Goal: Task Accomplishment & Management: Manage account settings

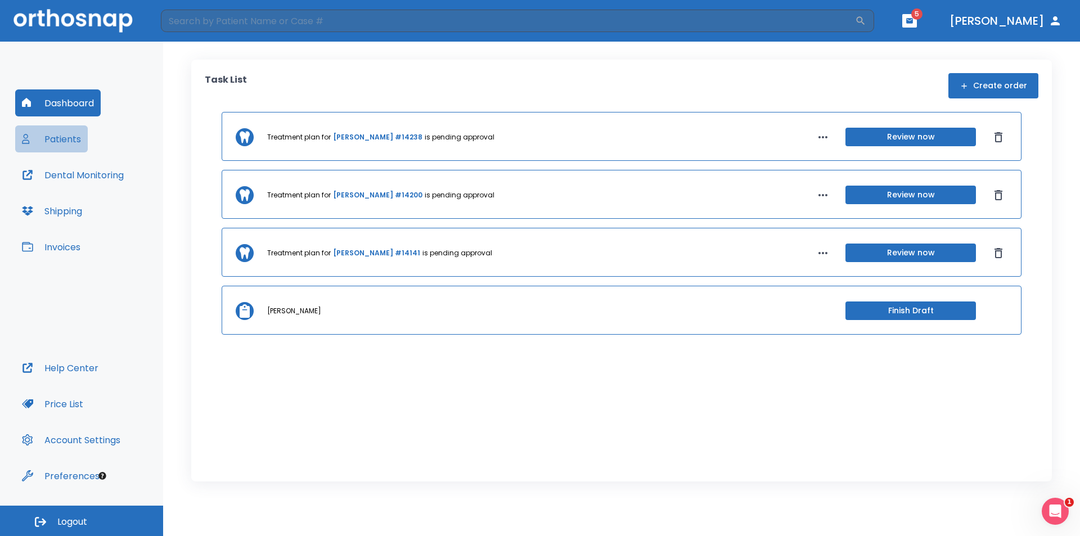
click at [47, 133] on button "Patients" at bounding box center [51, 138] width 73 height 27
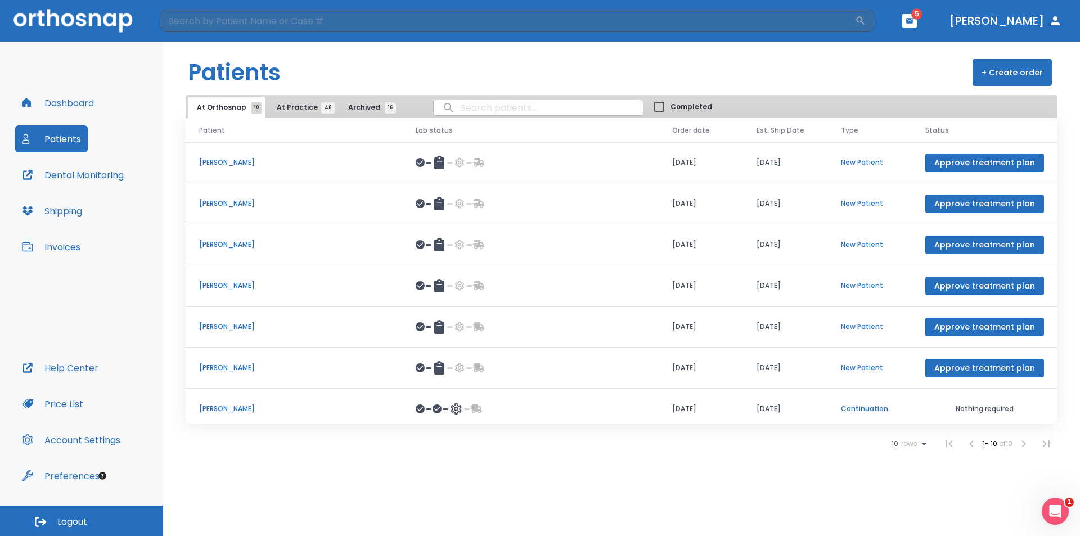
click at [297, 107] on span "At Practice 48" at bounding box center [302, 107] width 51 height 10
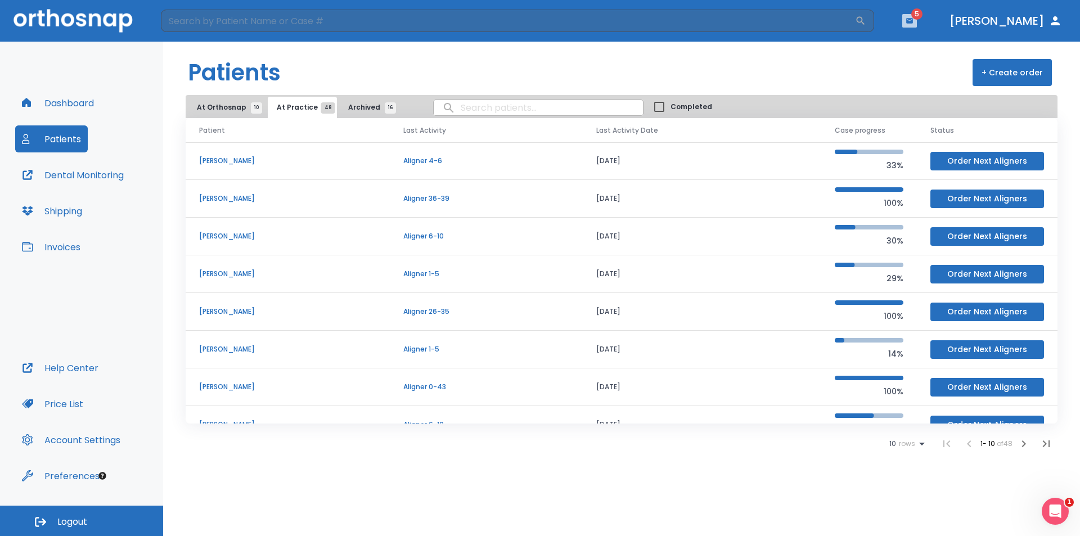
click at [913, 17] on icon "button" at bounding box center [910, 21] width 8 height 8
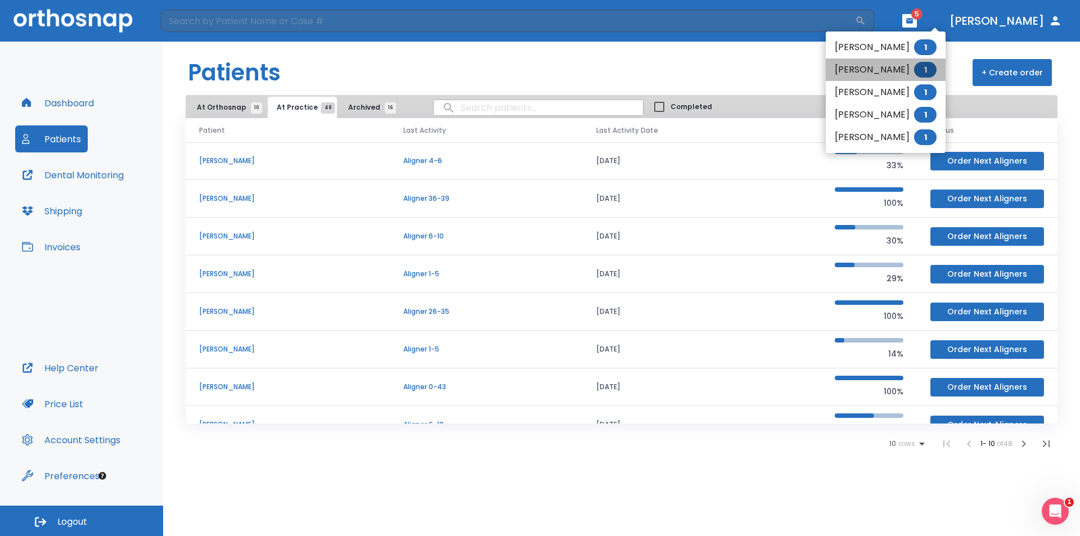
click at [885, 69] on li "[PERSON_NAME] 1" at bounding box center [886, 69] width 120 height 22
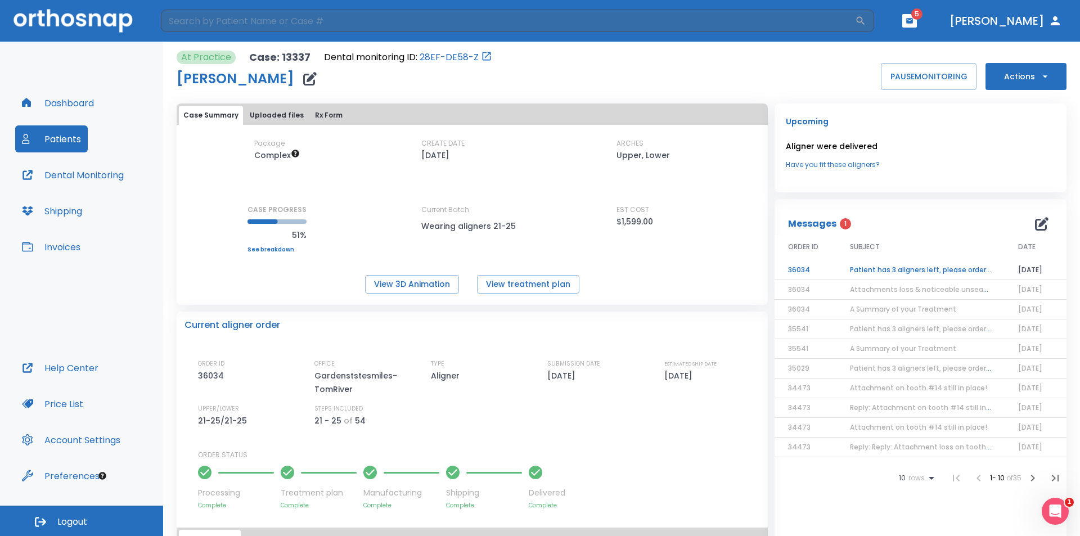
click at [882, 272] on td "Patient has 3 aligners left, please order next set!" at bounding box center [920, 270] width 168 height 20
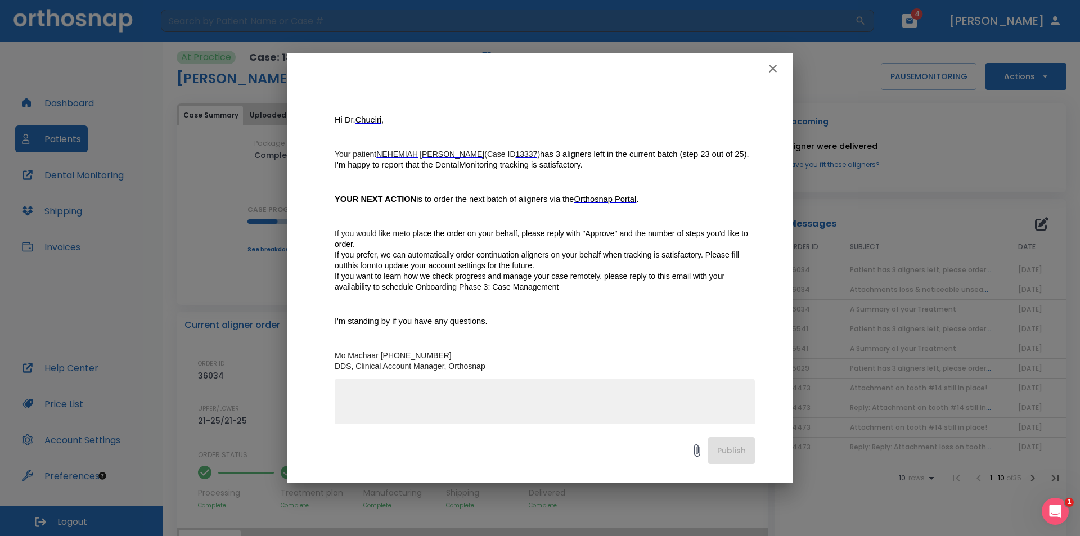
scroll to position [35, 0]
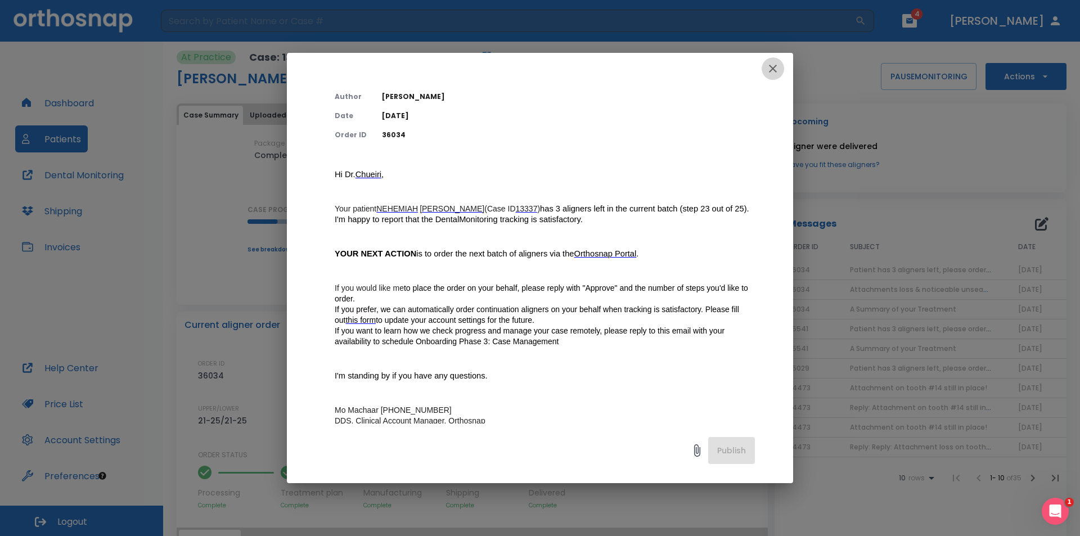
click at [775, 64] on icon "button" at bounding box center [772, 68] width 13 height 13
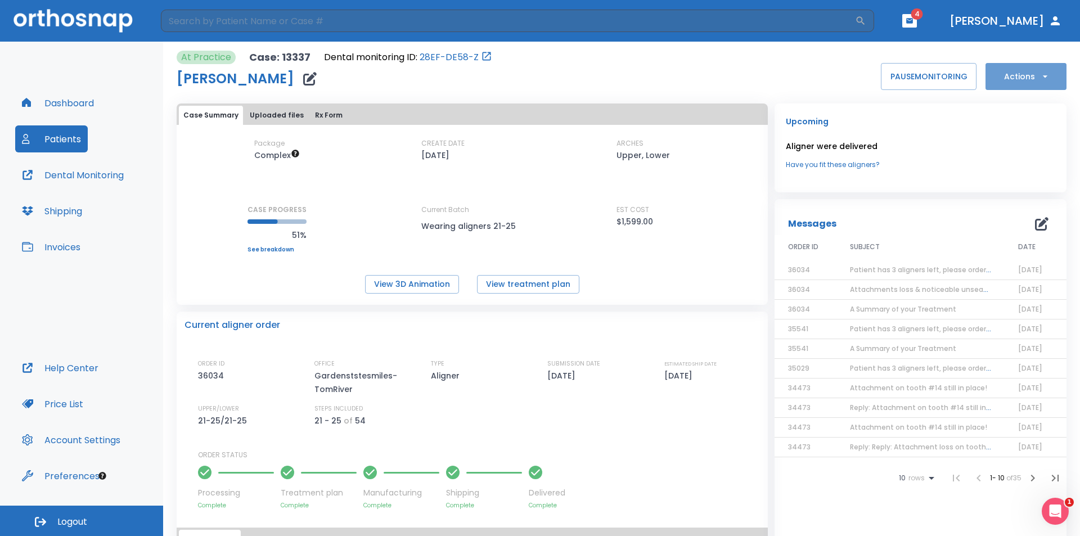
click at [1021, 73] on button "Actions" at bounding box center [1025, 76] width 81 height 27
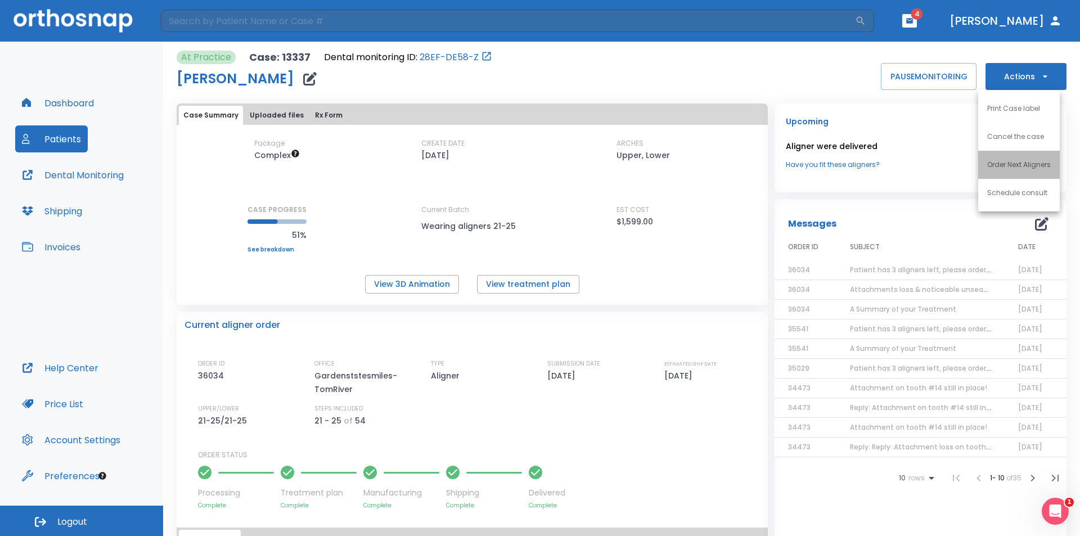
click at [1000, 166] on p "Order Next Aligners" at bounding box center [1019, 165] width 64 height 10
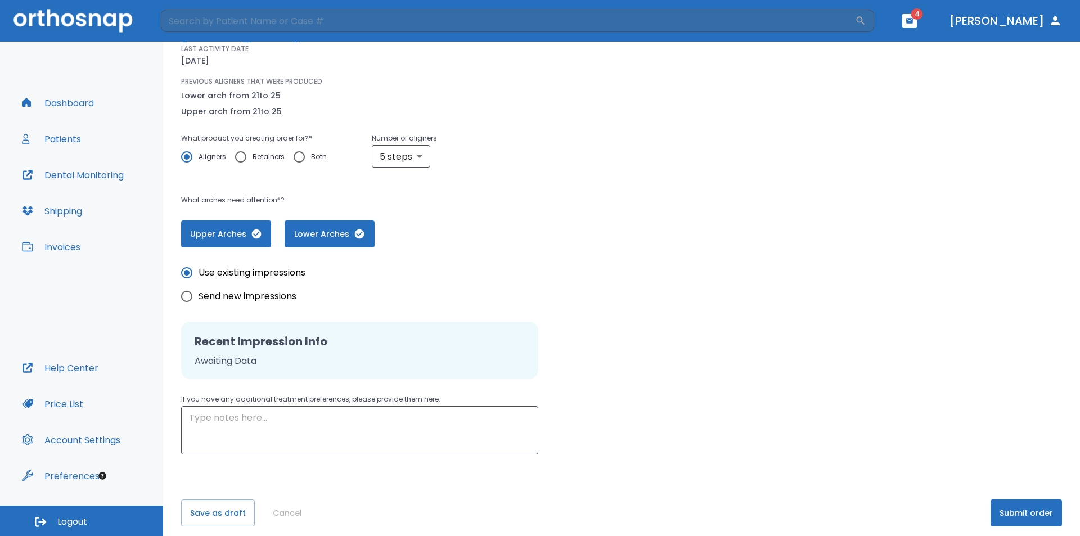
scroll to position [121, 0]
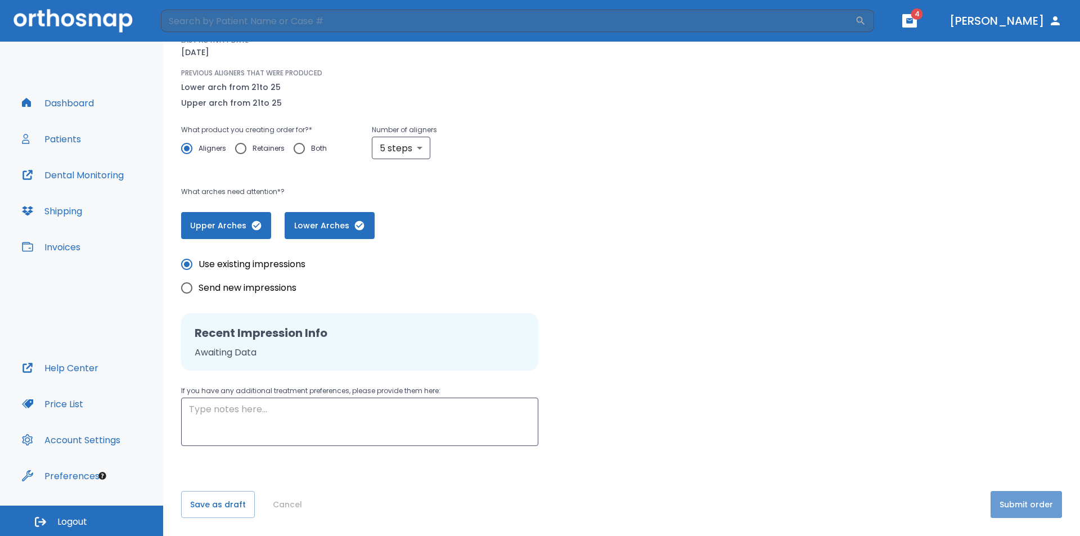
click at [1006, 502] on button "Submit order" at bounding box center [1025, 504] width 71 height 27
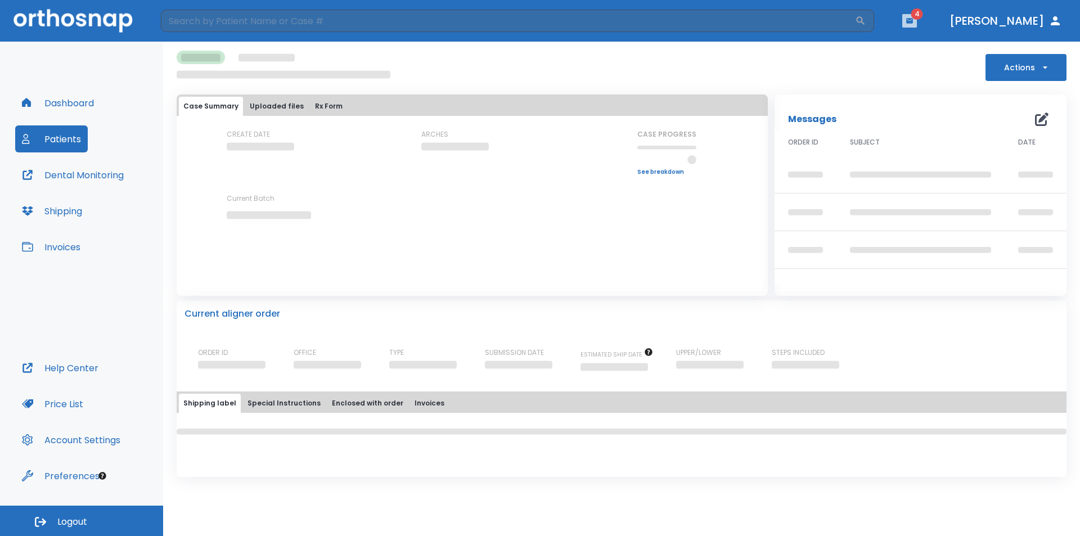
click at [913, 24] on icon "button" at bounding box center [910, 21] width 8 height 8
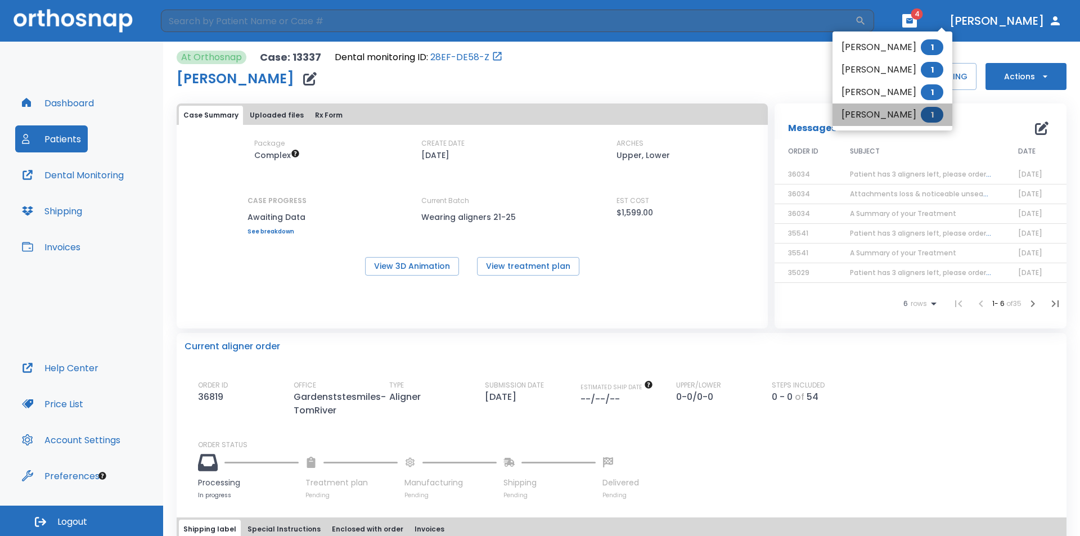
click at [904, 115] on li "[PERSON_NAME] 1" at bounding box center [892, 114] width 120 height 22
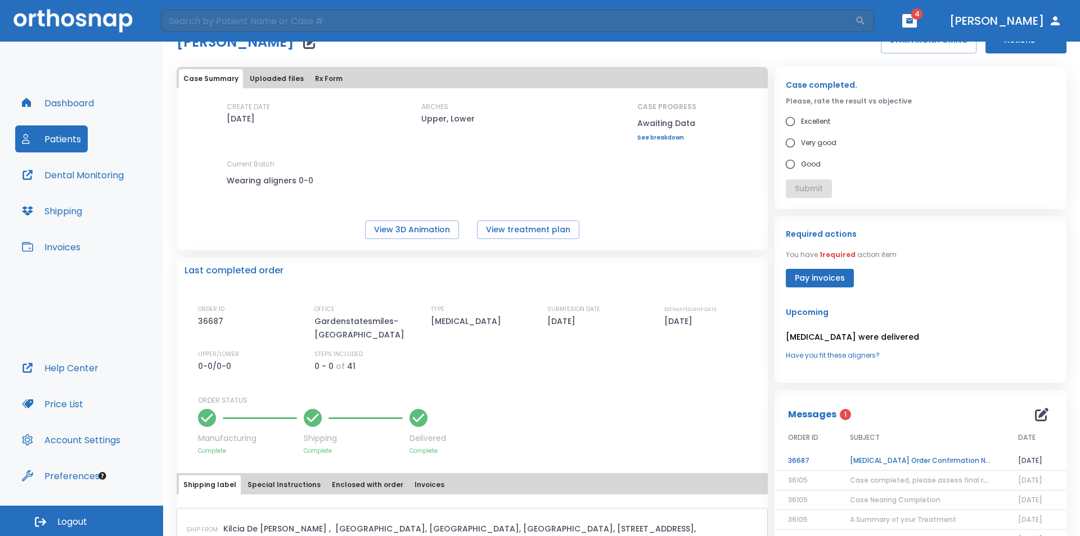
scroll to position [112, 0]
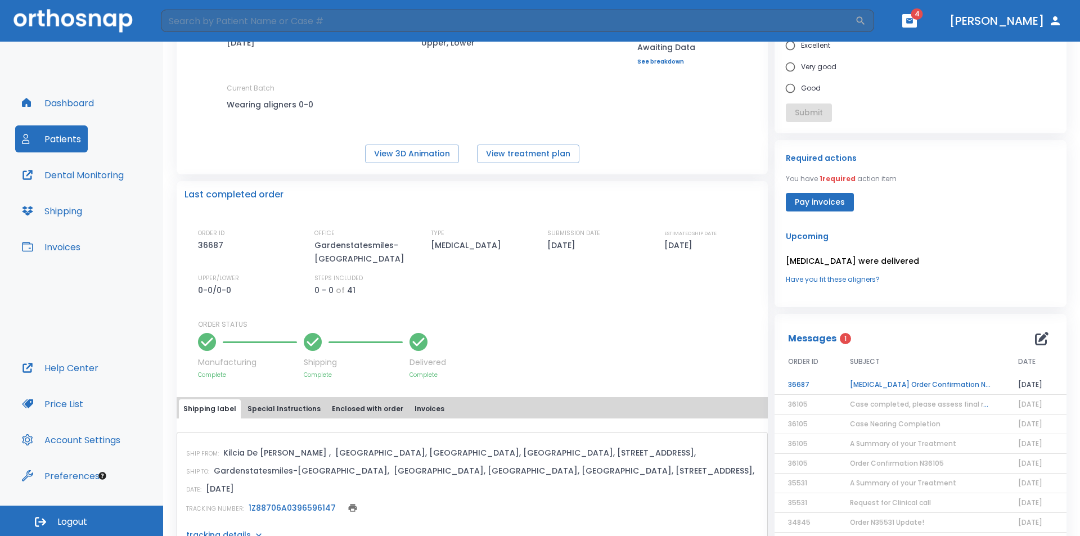
click at [906, 384] on td "[MEDICAL_DATA] Order Confirmation N36687" at bounding box center [920, 385] width 168 height 20
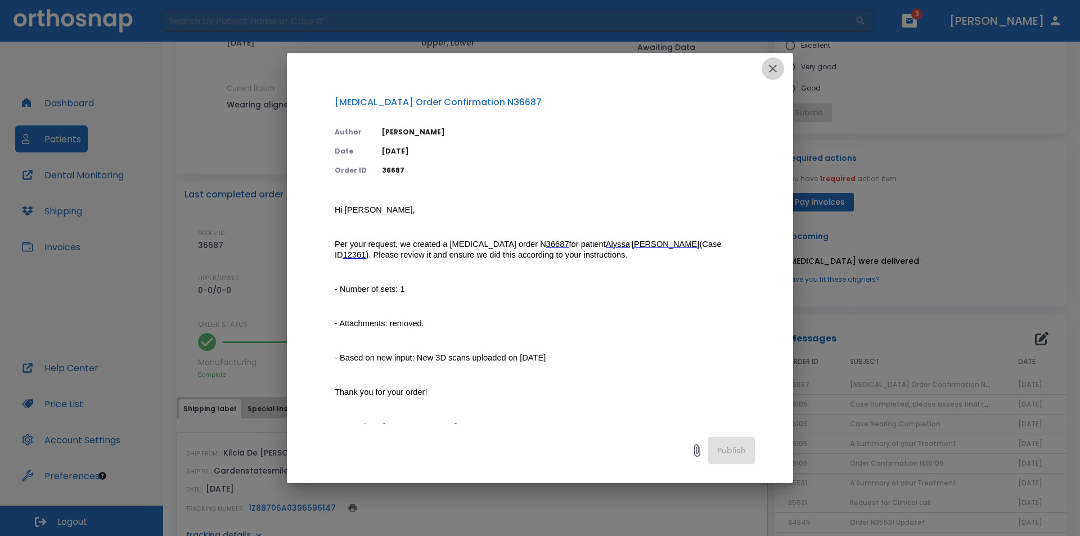
click at [772, 64] on icon "button" at bounding box center [772, 68] width 13 height 13
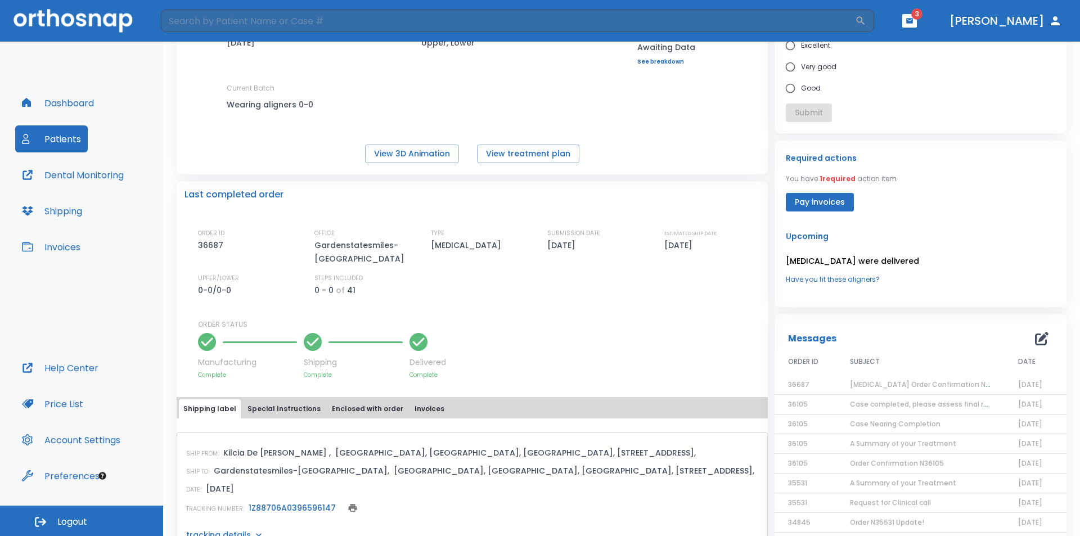
click at [922, 14] on span "3" at bounding box center [916, 13] width 11 height 11
click at [913, 19] on icon "button" at bounding box center [909, 20] width 7 height 5
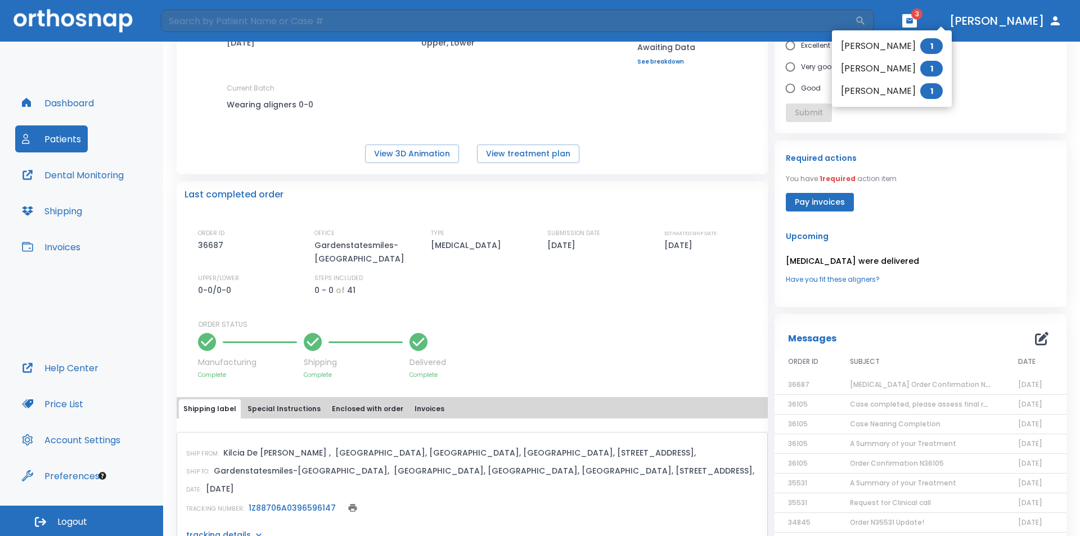
click at [897, 47] on li "[PERSON_NAME] 1" at bounding box center [892, 46] width 120 height 22
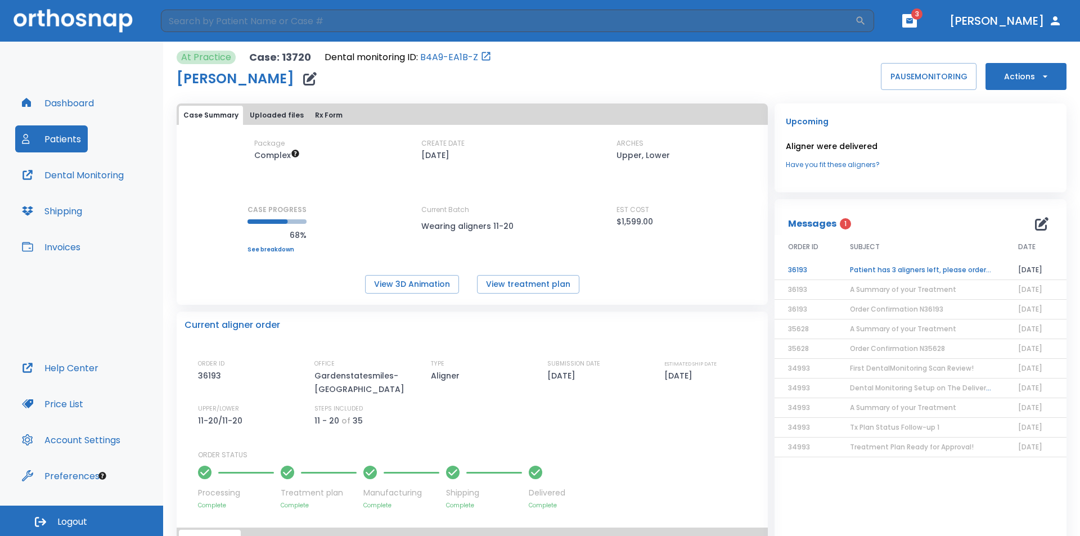
click at [953, 271] on td "Patient has 3 aligners left, please order next set!" at bounding box center [920, 270] width 168 height 20
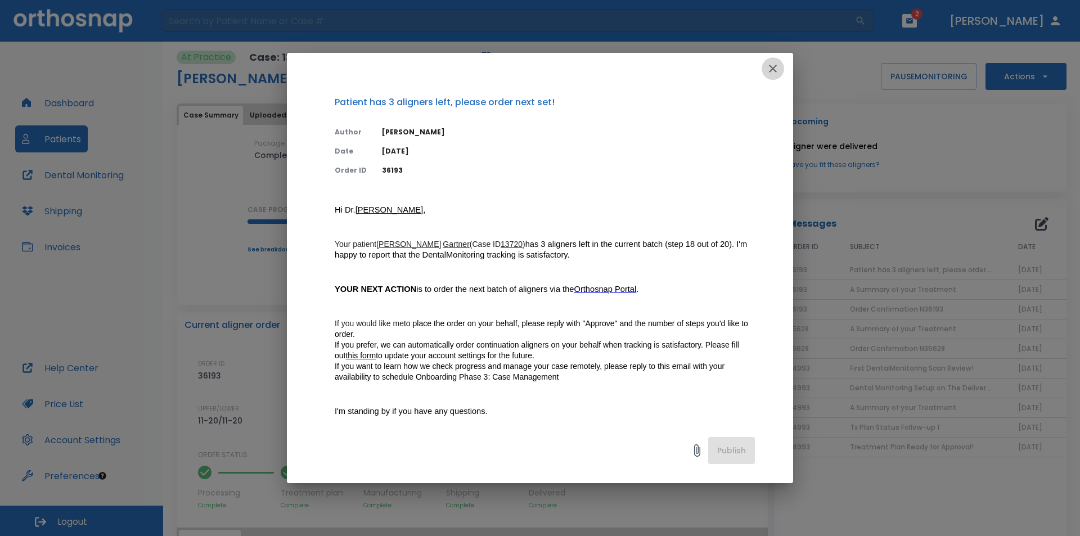
click at [772, 69] on icon "button" at bounding box center [772, 68] width 13 height 13
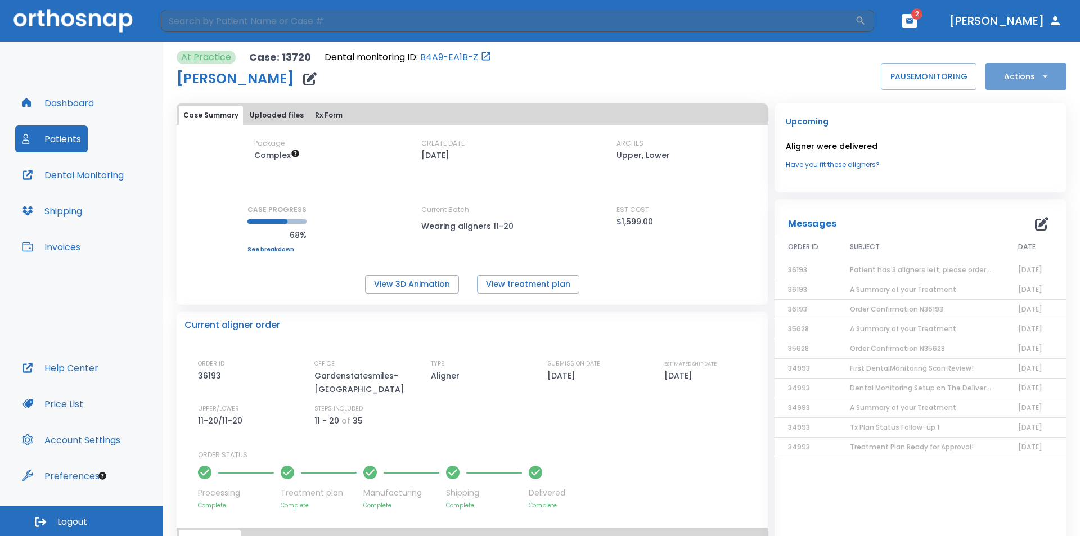
click at [1007, 82] on button "Actions" at bounding box center [1025, 76] width 81 height 27
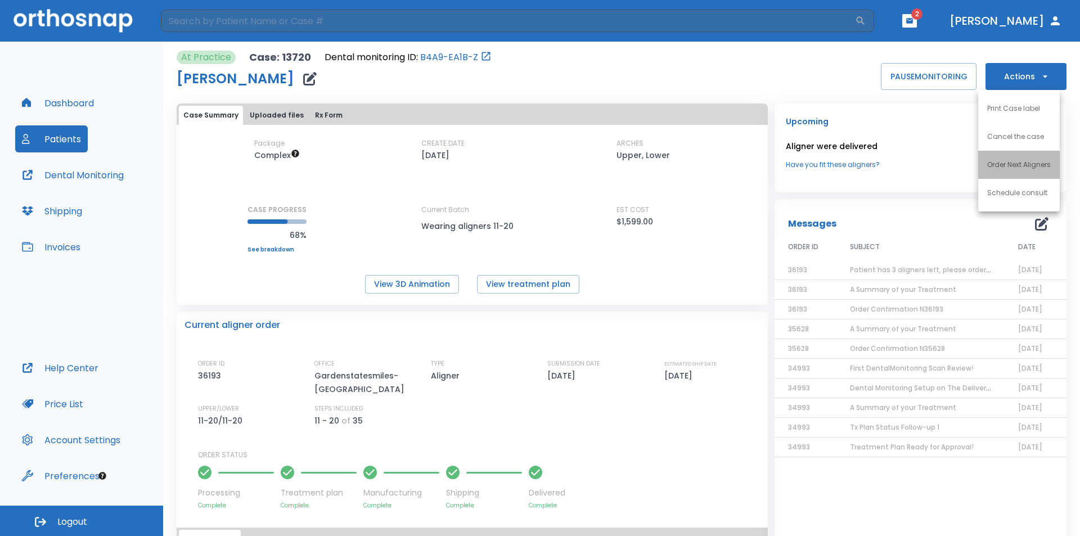
click at [1003, 161] on p "Order Next Aligners" at bounding box center [1019, 165] width 64 height 10
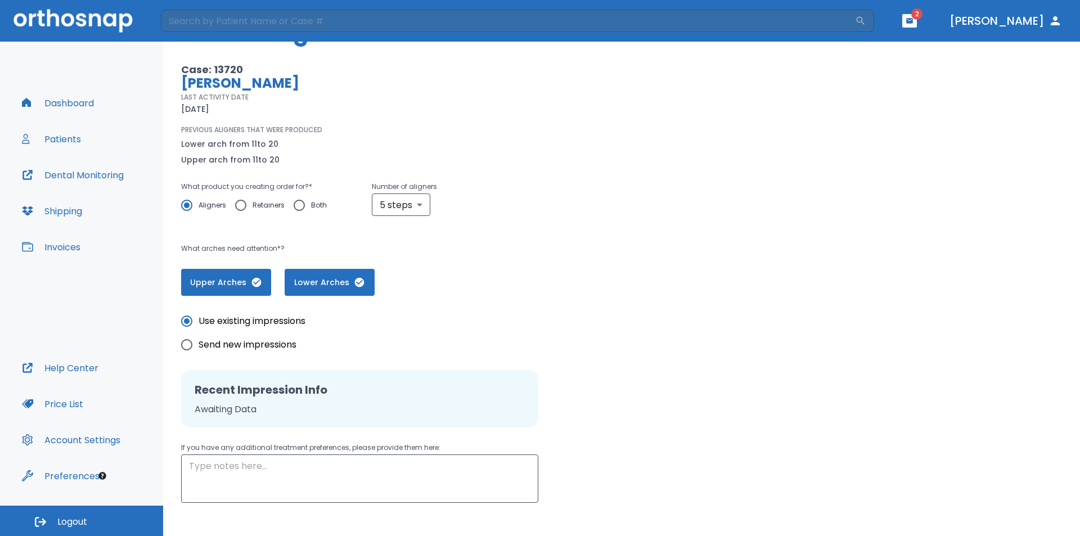
scroll to position [112, 0]
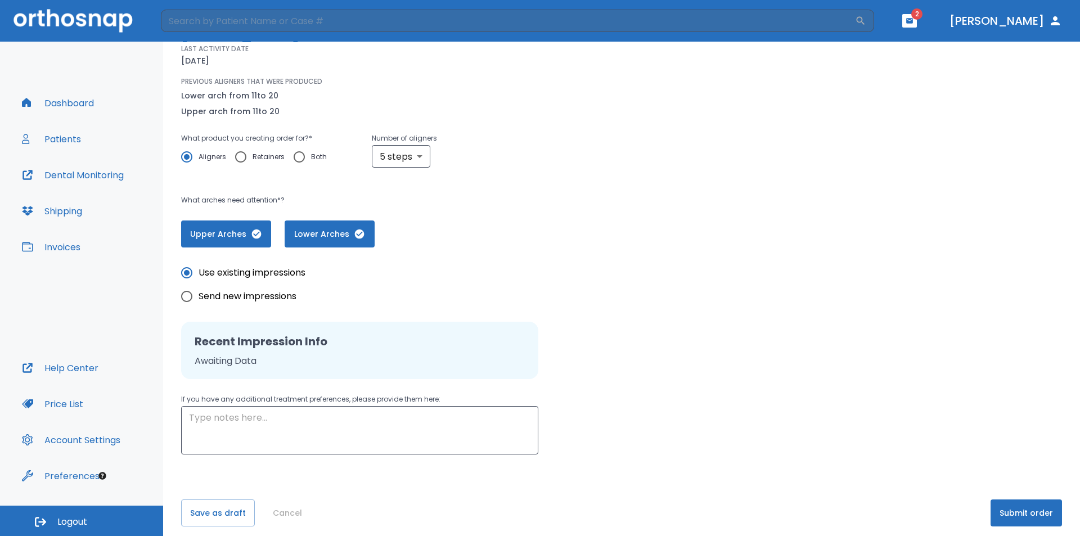
click at [1014, 517] on button "Submit order" at bounding box center [1025, 512] width 71 height 27
click at [917, 15] on button "button" at bounding box center [909, 20] width 15 height 13
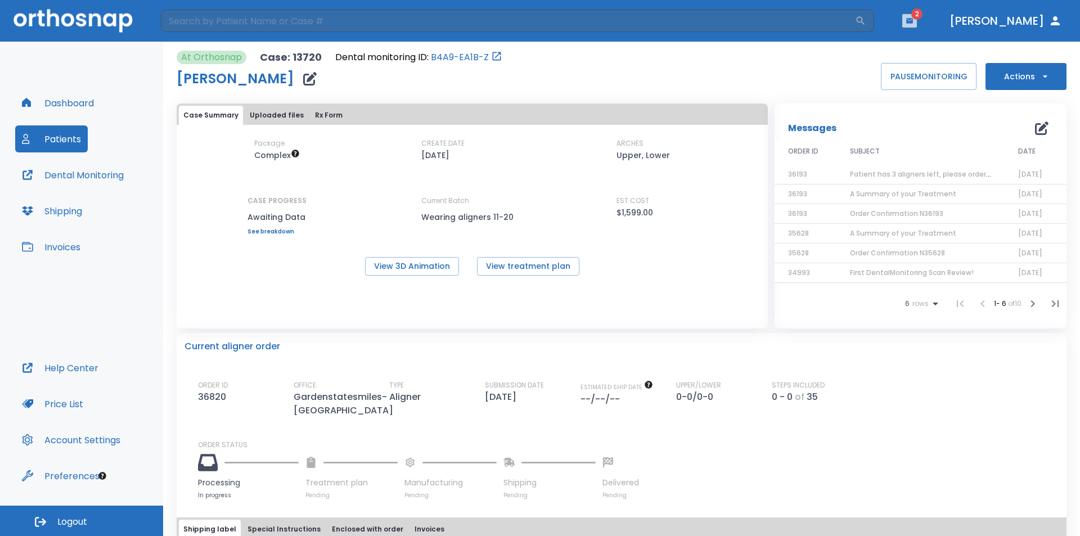
click at [913, 20] on icon "button" at bounding box center [909, 20] width 7 height 5
click at [905, 44] on li "[PERSON_NAME] 1" at bounding box center [895, 46] width 120 height 22
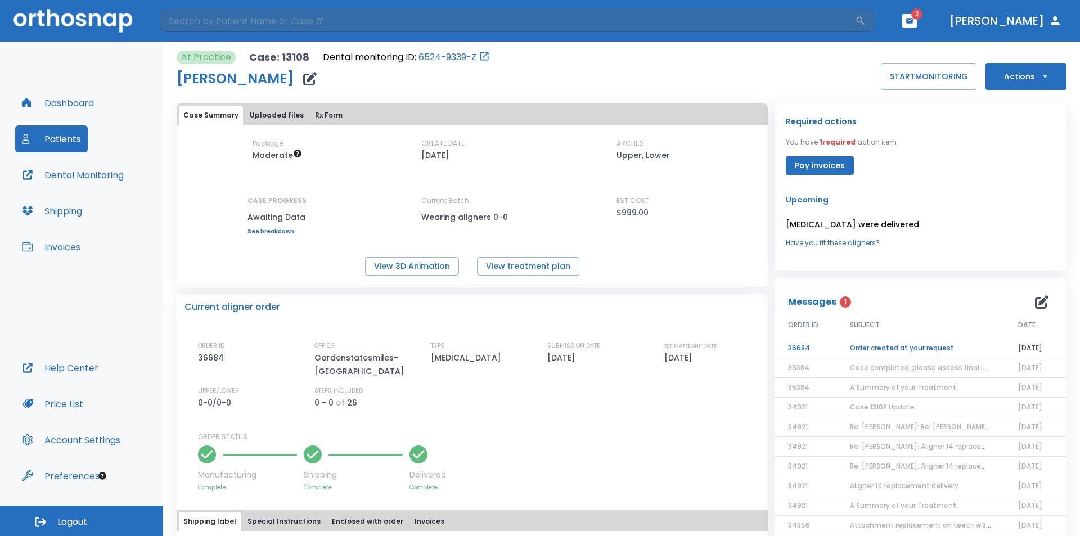
click at [924, 347] on td "Order created at your request" at bounding box center [920, 349] width 168 height 20
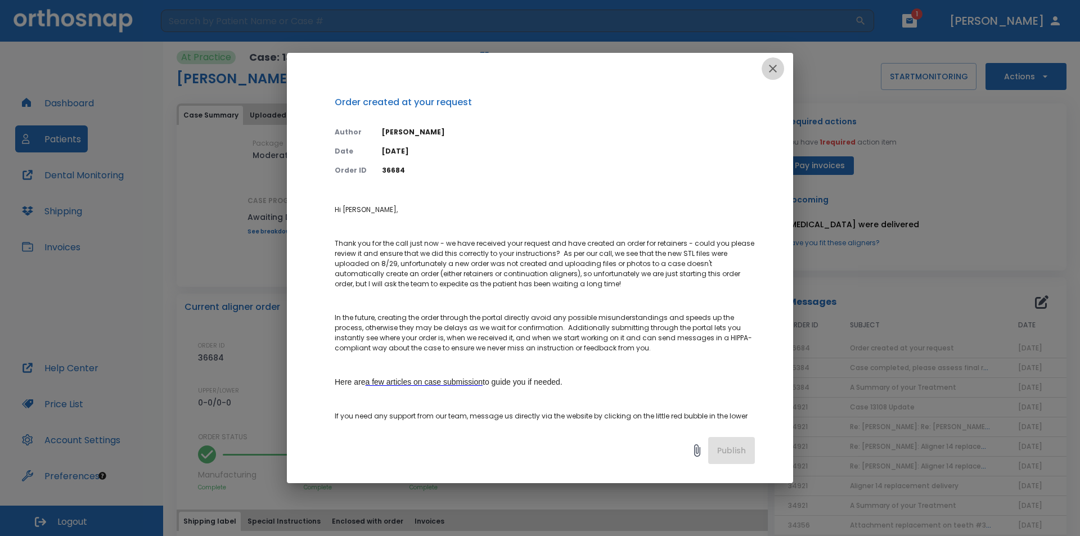
click at [776, 69] on icon "button" at bounding box center [772, 68] width 13 height 13
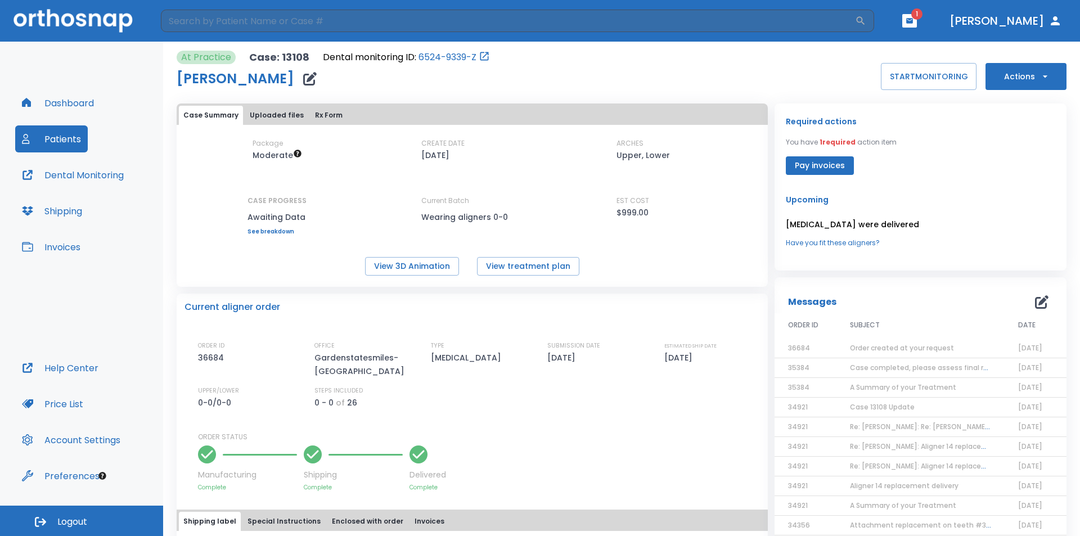
click at [904, 349] on span "Order created at your request" at bounding box center [902, 348] width 104 height 10
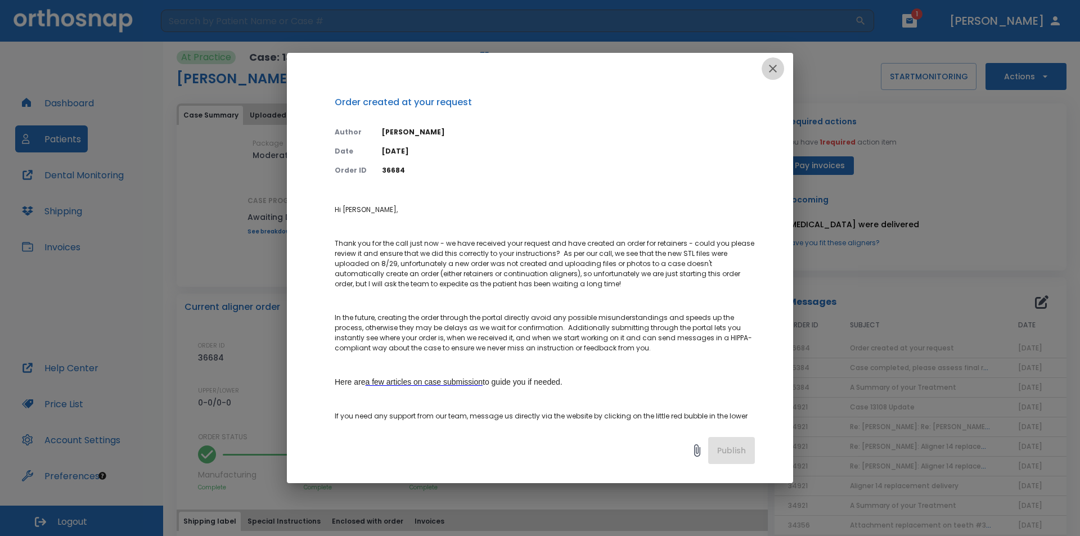
click at [777, 67] on icon "button" at bounding box center [772, 68] width 13 height 13
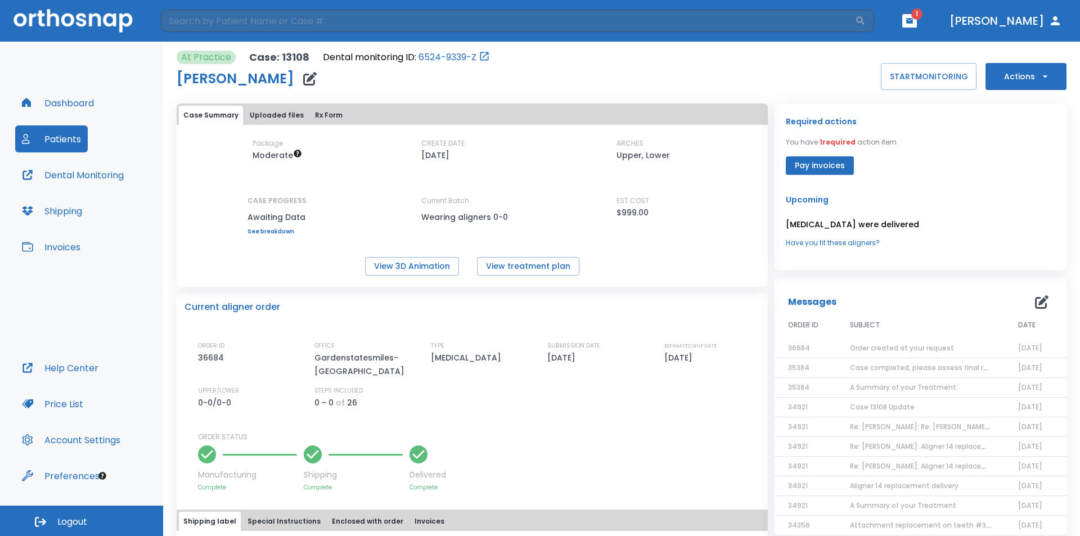
click at [64, 143] on button "Patients" at bounding box center [51, 138] width 73 height 27
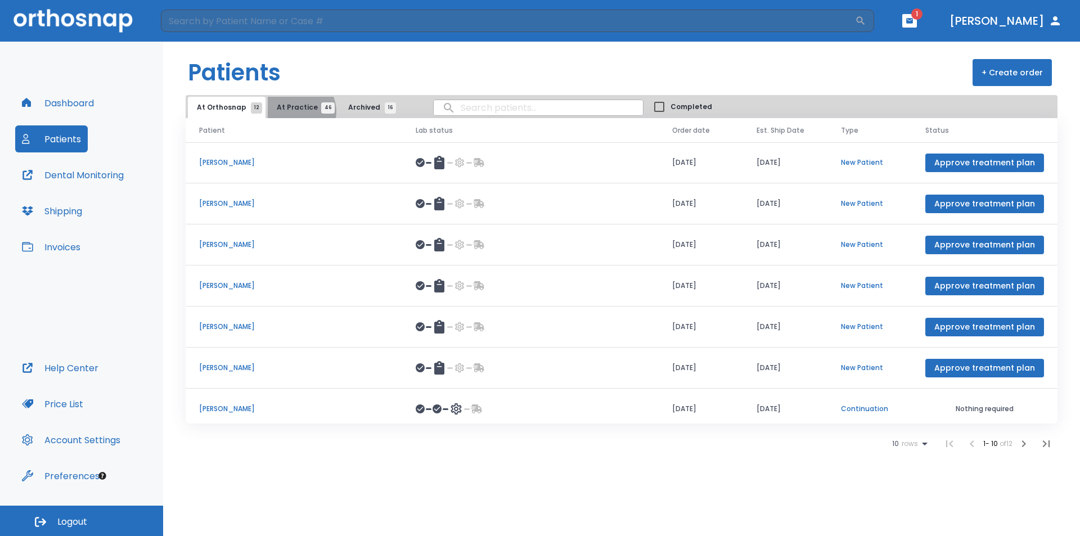
click at [294, 111] on span "At Practice 46" at bounding box center [302, 107] width 51 height 10
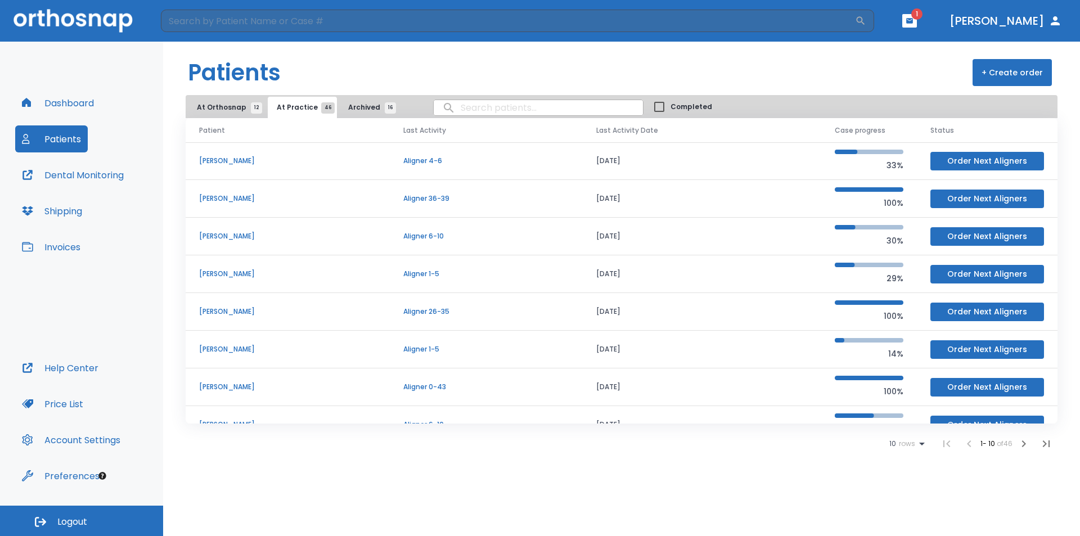
click at [922, 445] on icon at bounding box center [921, 443] width 13 height 13
click at [902, 509] on p "100" at bounding box center [902, 508] width 11 height 10
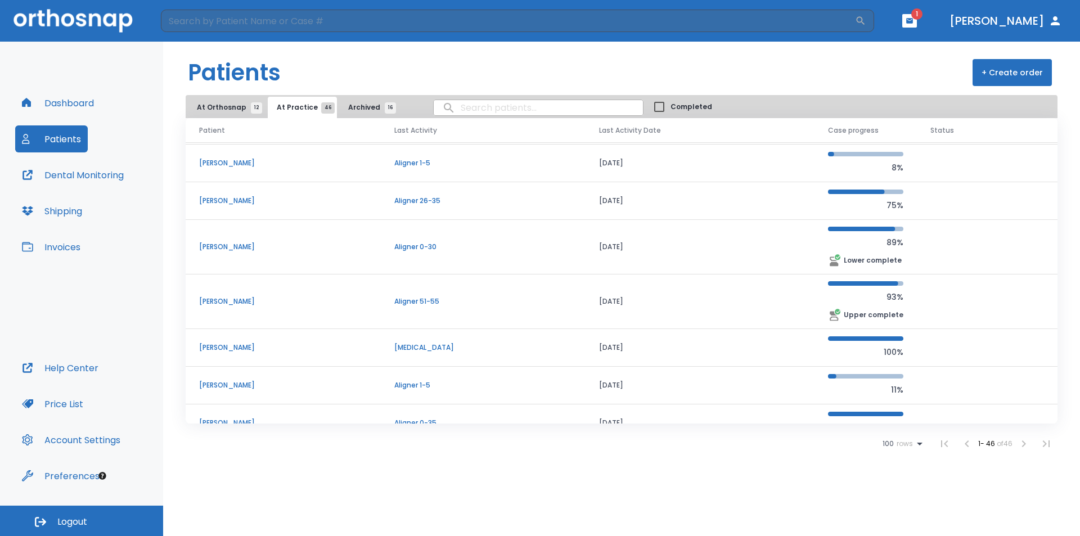
scroll to position [956, 0]
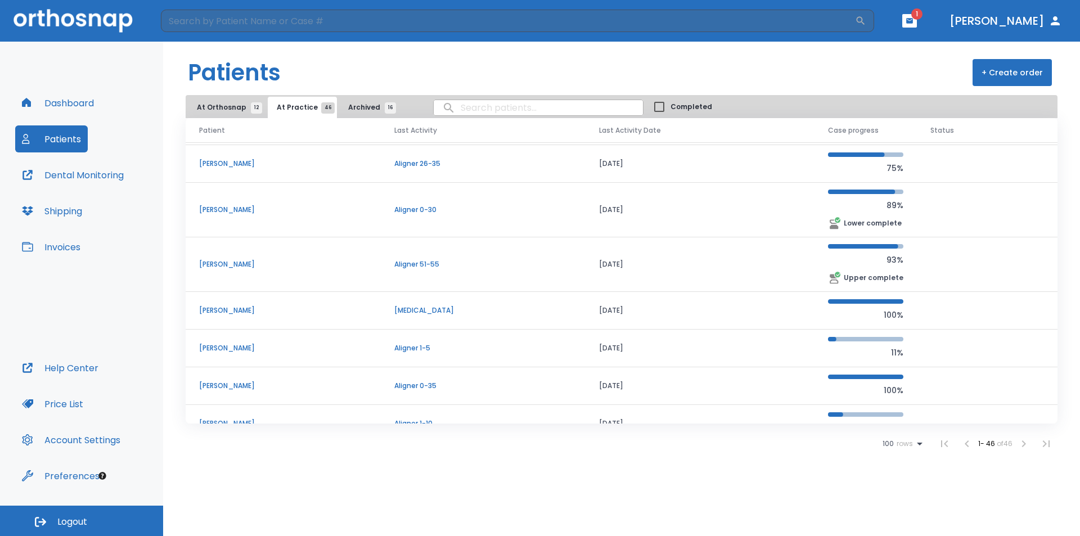
click at [320, 316] on td "[PERSON_NAME]" at bounding box center [283, 311] width 195 height 38
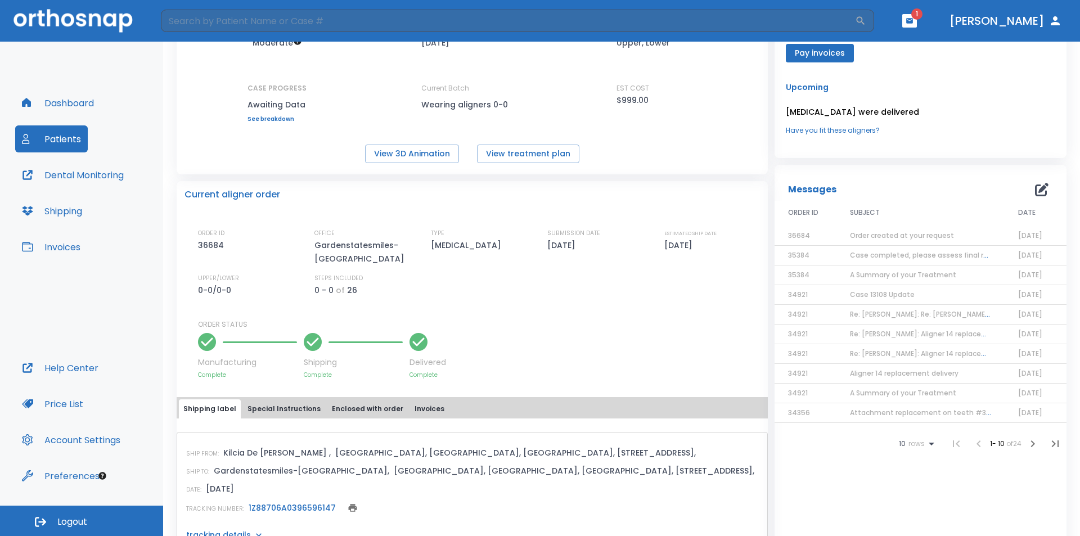
scroll to position [56, 0]
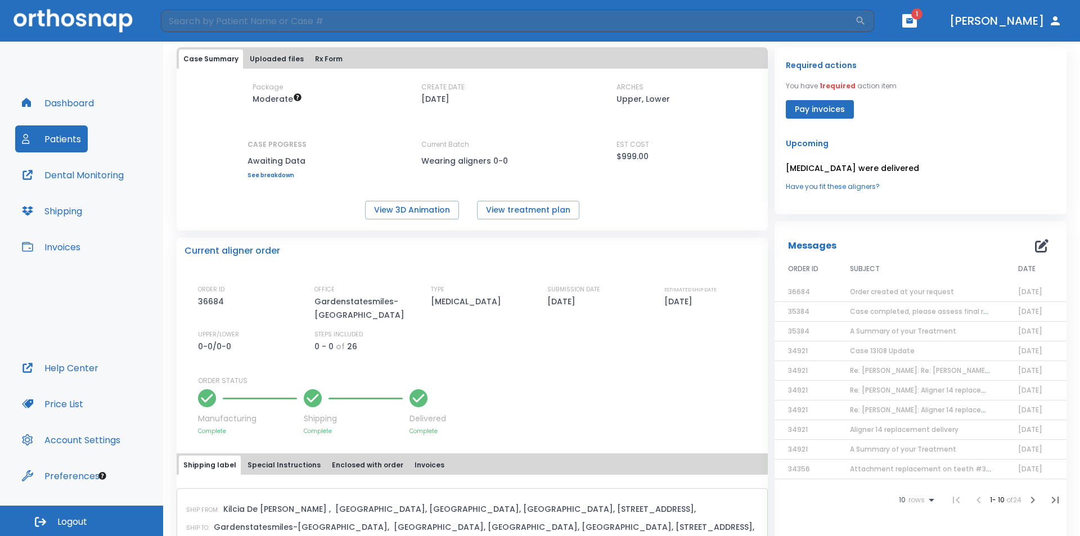
click at [913, 17] on icon "button" at bounding box center [910, 21] width 8 height 8
click at [863, 55] on li "[PERSON_NAME] 1" at bounding box center [896, 47] width 120 height 22
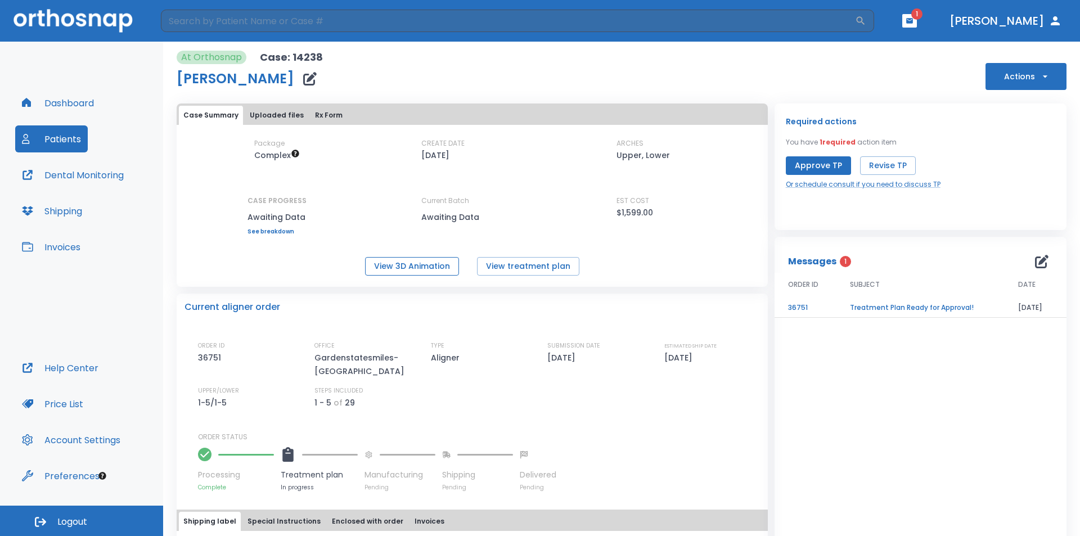
click at [424, 262] on button "View 3D Animation" at bounding box center [412, 266] width 94 height 19
click at [819, 163] on button "Approve TP" at bounding box center [818, 165] width 65 height 19
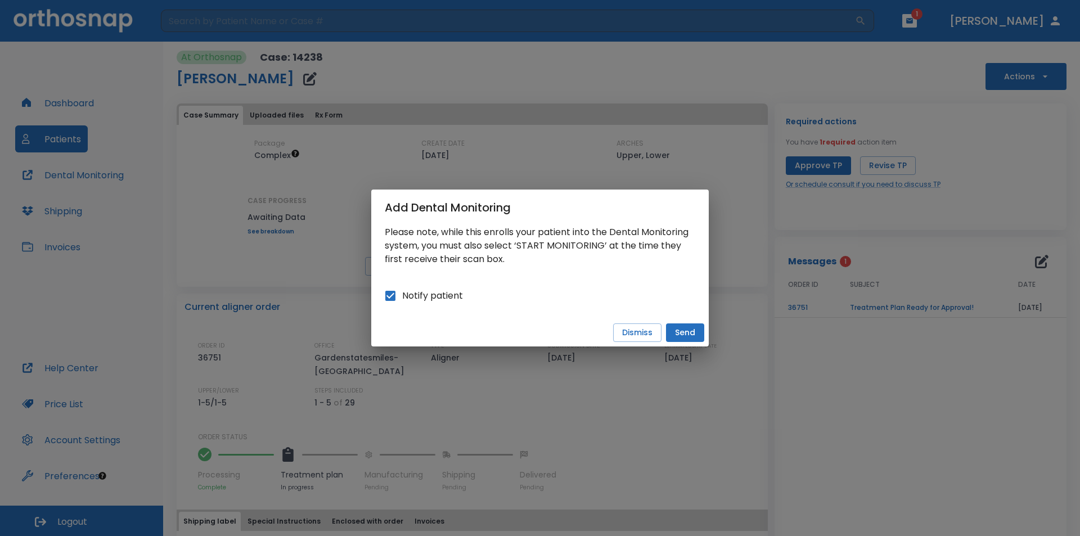
click at [687, 330] on button "Send" at bounding box center [685, 332] width 38 height 19
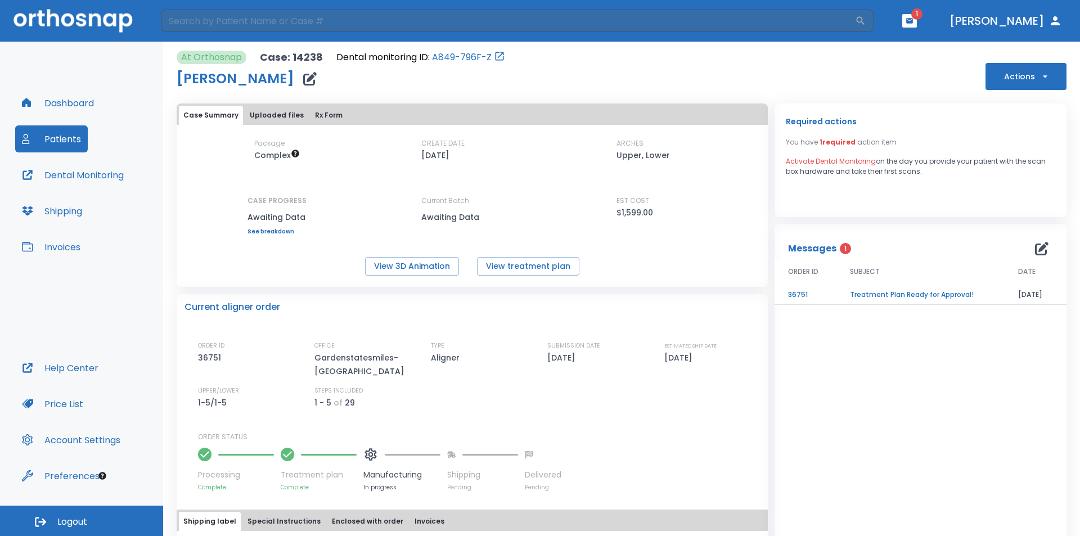
click at [916, 294] on td "Treatment Plan Ready for Approval!" at bounding box center [920, 295] width 168 height 20
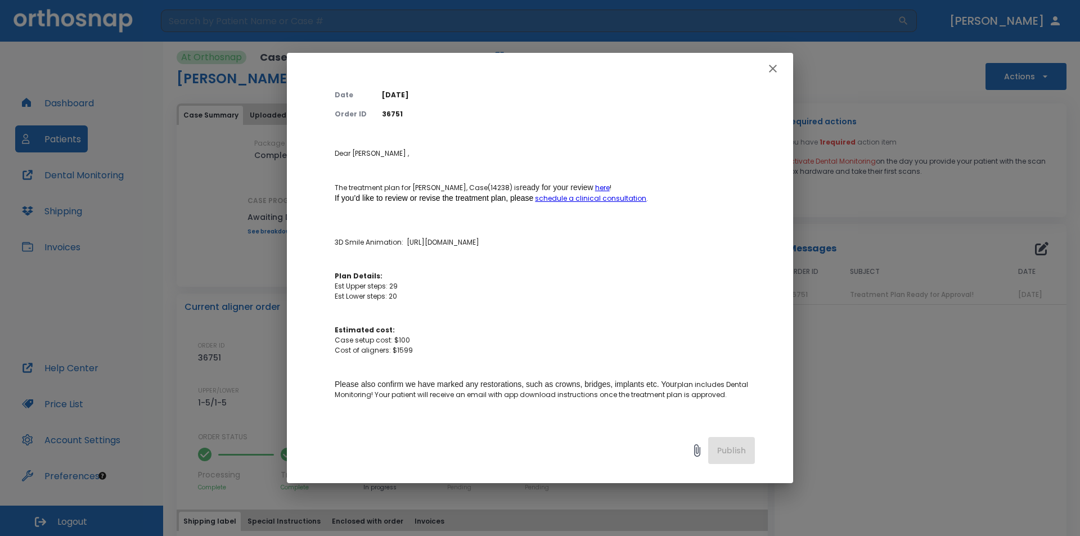
scroll to position [112, 0]
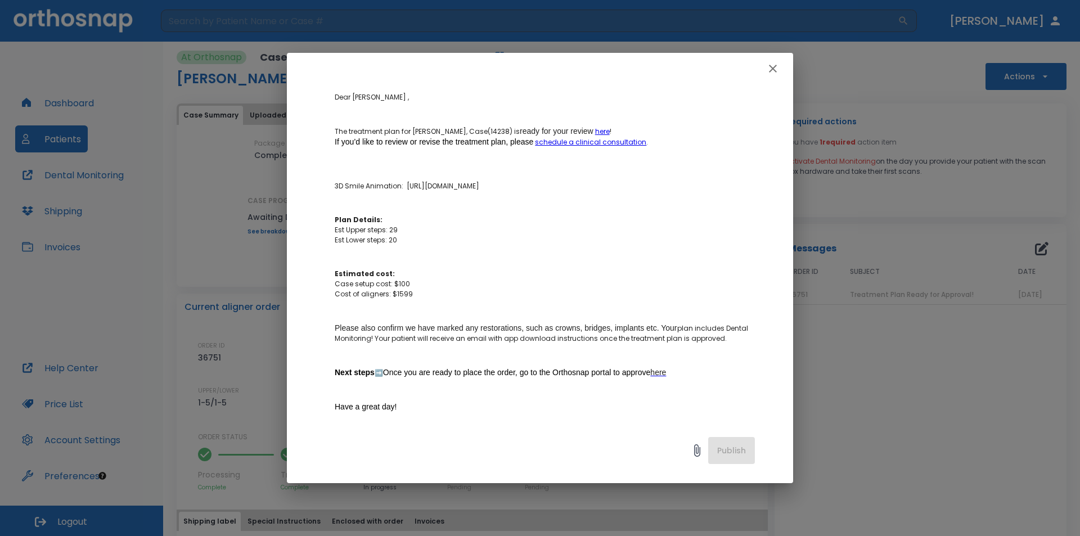
click at [771, 67] on icon "button" at bounding box center [773, 69] width 8 height 8
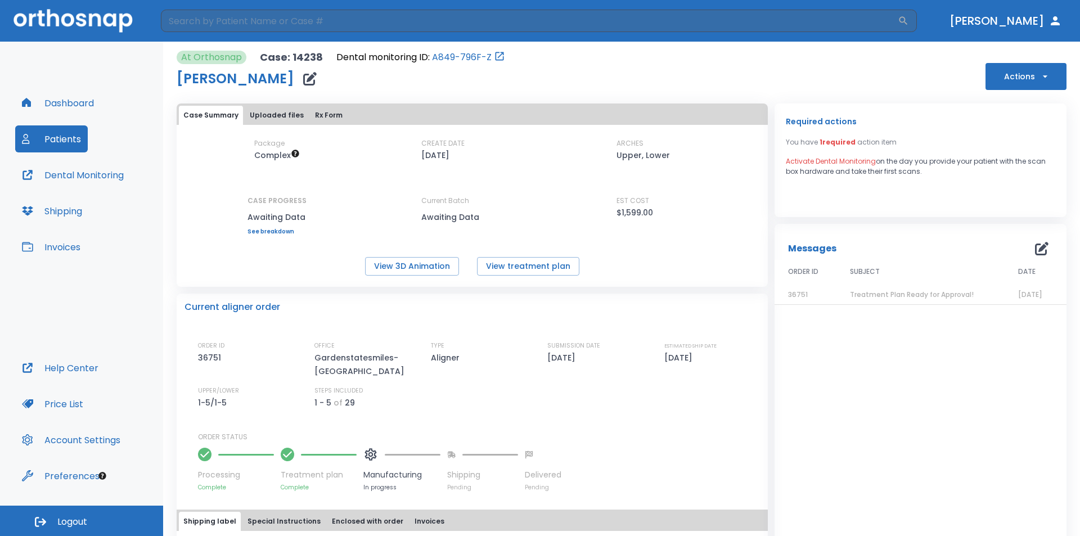
click at [70, 102] on button "Dashboard" at bounding box center [57, 102] width 85 height 27
